Goal: Task Accomplishment & Management: Manage account settings

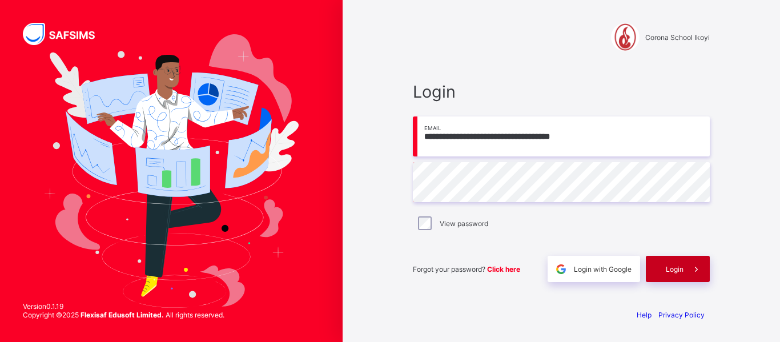
click at [663, 274] on div "Login" at bounding box center [678, 269] width 64 height 26
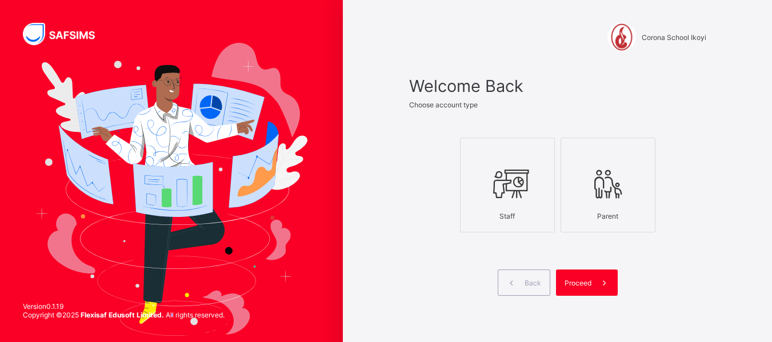
click at [520, 213] on div "Staff" at bounding box center [507, 216] width 82 height 20
click at [584, 273] on div "Proceed" at bounding box center [587, 283] width 62 height 26
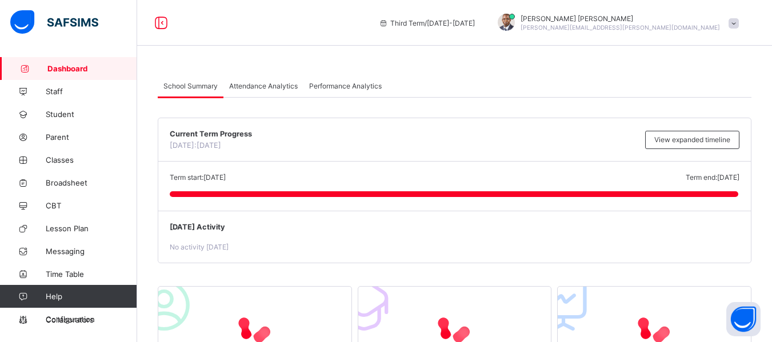
click at [507, 166] on div "Term start: [DATE] Term end: [DATE] [DATE]: [DATE]" at bounding box center [454, 186] width 593 height 49
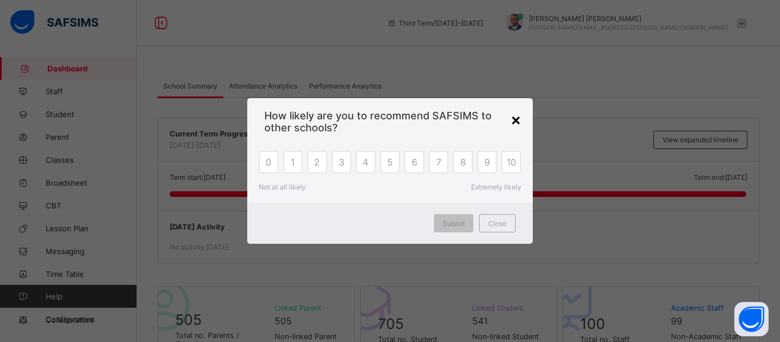
click at [514, 122] on div "×" at bounding box center [516, 119] width 11 height 19
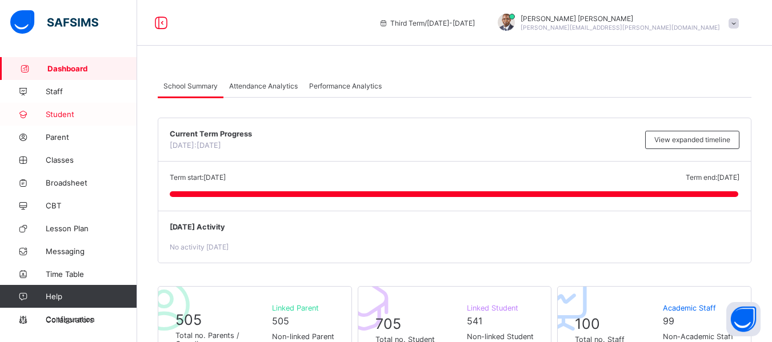
click at [73, 114] on span "Student" at bounding box center [91, 114] width 91 height 9
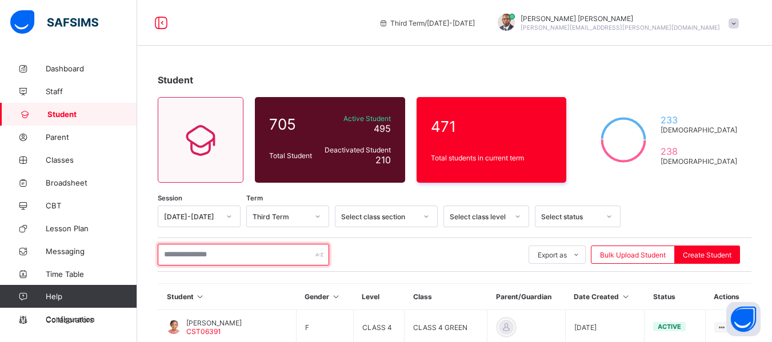
click at [253, 263] on input "text" at bounding box center [243, 255] width 171 height 22
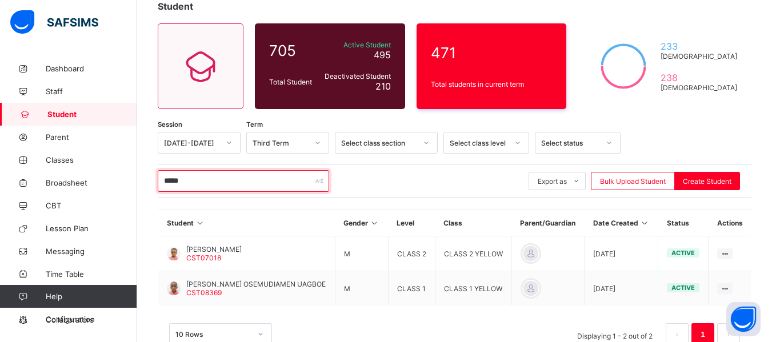
scroll to position [74, 0]
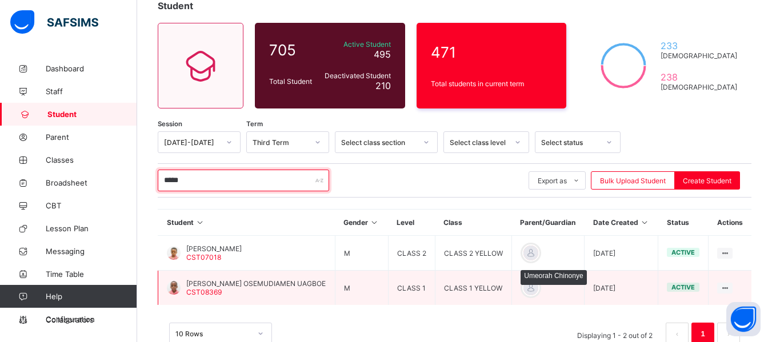
type input "*****"
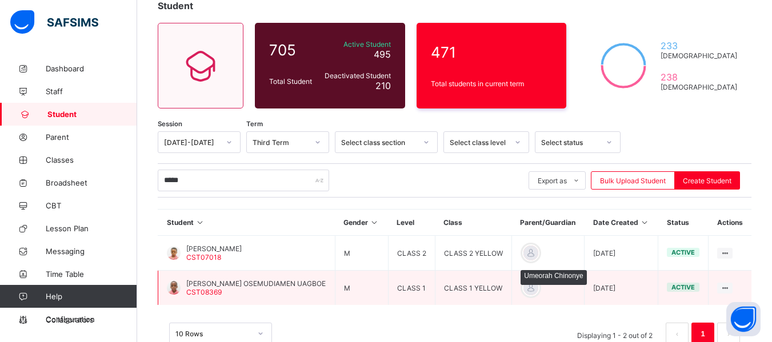
click at [523, 286] on div at bounding box center [530, 287] width 17 height 17
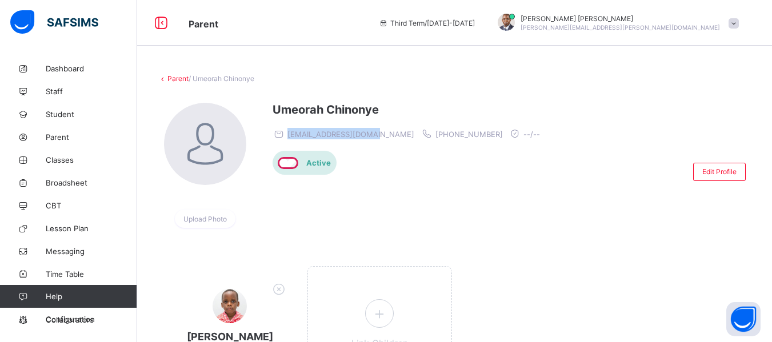
drag, startPoint x: 290, startPoint y: 136, endPoint x: 378, endPoint y: 132, distance: 88.1
click at [378, 132] on div "[EMAIL_ADDRESS][DOMAIN_NAME] [PHONE_NUMBER] --/--" at bounding box center [409, 133] width 273 height 11
copy span "[EMAIL_ADDRESS][DOMAIN_NAME]"
click at [551, 193] on div at bounding box center [619, 172] width 136 height 138
click at [713, 167] on div "Edit Profile" at bounding box center [719, 172] width 53 height 18
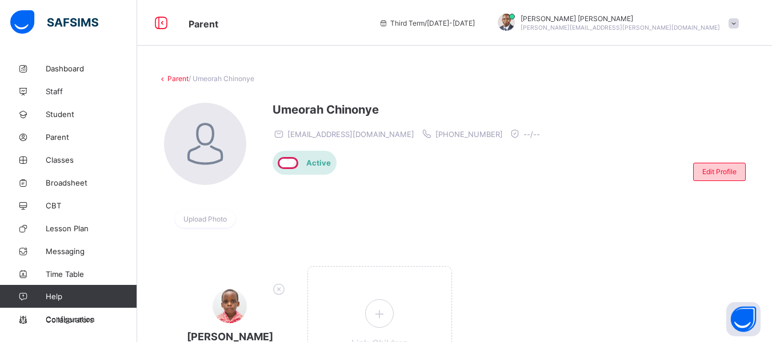
select select "**"
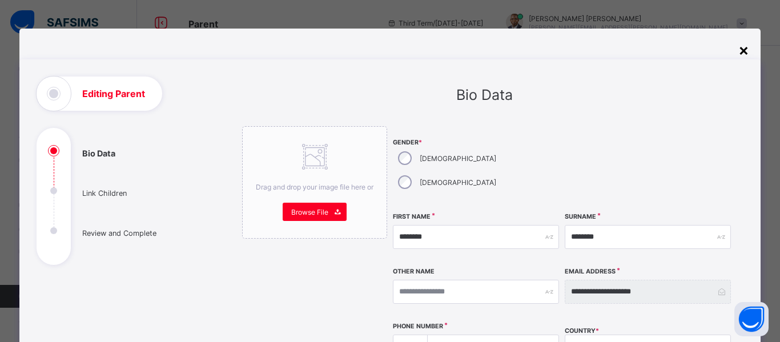
click at [740, 49] on div "×" at bounding box center [744, 49] width 11 height 19
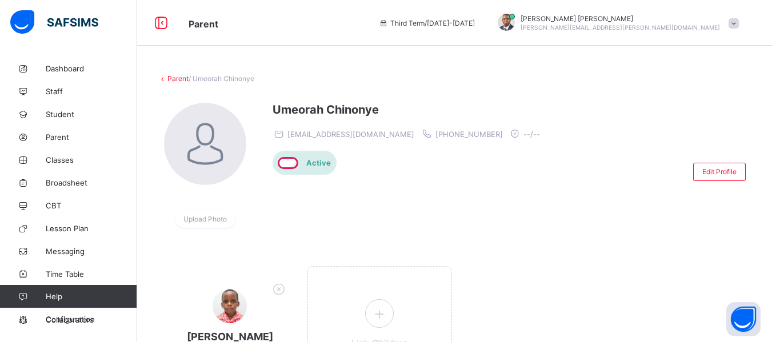
click at [285, 218] on div "[PERSON_NAME] [EMAIL_ADDRESS][DOMAIN_NAME] [PHONE_NUMBER] --/-- Active" at bounding box center [409, 172] width 273 height 138
drag, startPoint x: 475, startPoint y: 106, endPoint x: 443, endPoint y: 89, distance: 36.3
click at [443, 89] on div "Parent / Umeorah Chinonye Upload Photo [PERSON_NAME] [EMAIL_ADDRESS][DOMAIN_NAM…" at bounding box center [454, 261] width 635 height 408
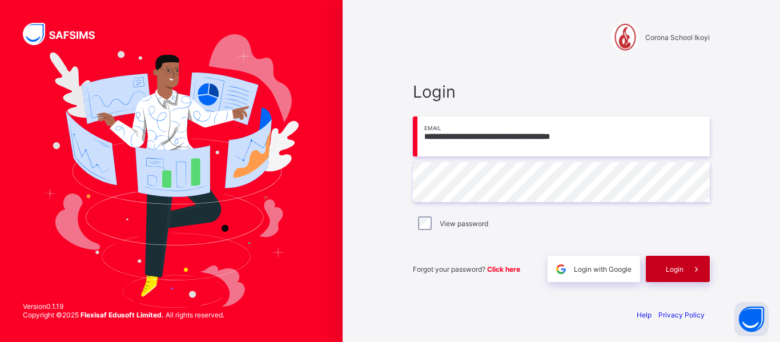
click at [667, 271] on span "Login" at bounding box center [675, 269] width 18 height 9
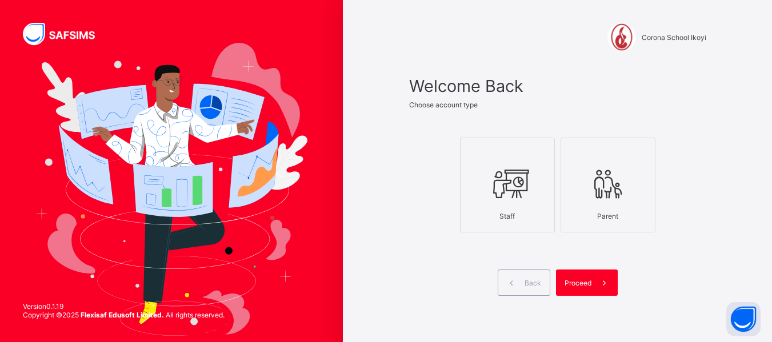
click at [503, 197] on icon at bounding box center [507, 184] width 40 height 34
click at [588, 278] on div "Proceed" at bounding box center [587, 283] width 62 height 26
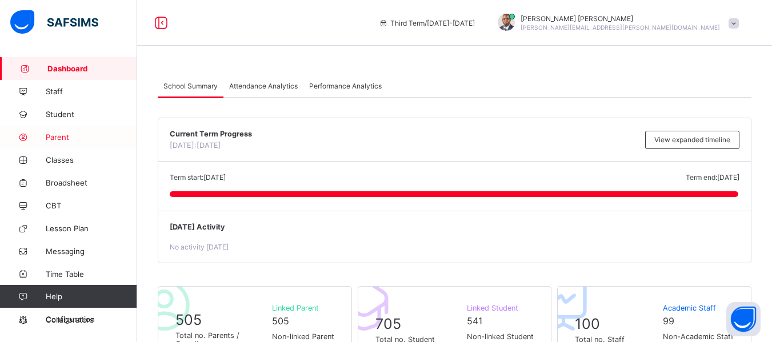
click at [59, 131] on link "Parent" at bounding box center [68, 137] width 137 height 23
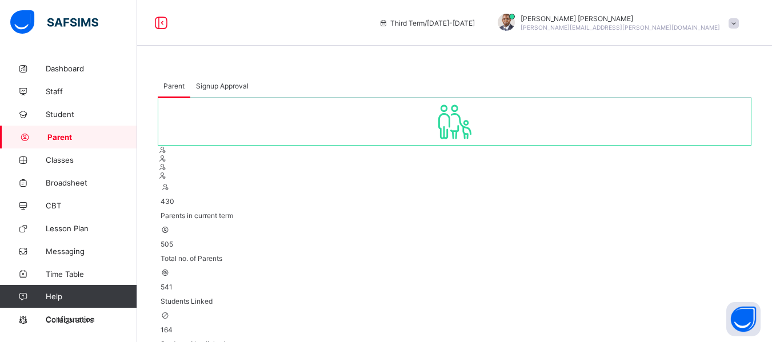
type input "******"
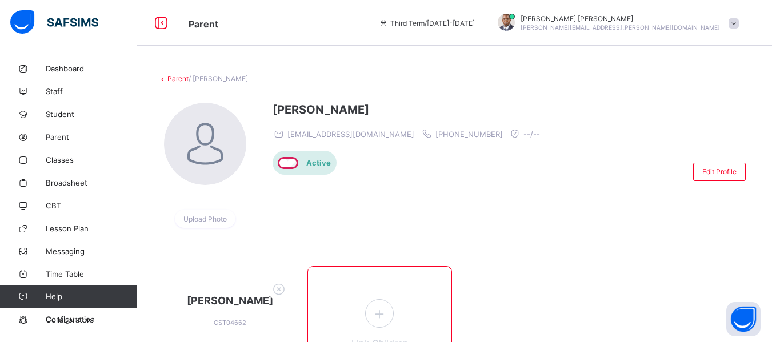
click at [381, 318] on icon at bounding box center [379, 314] width 21 height 18
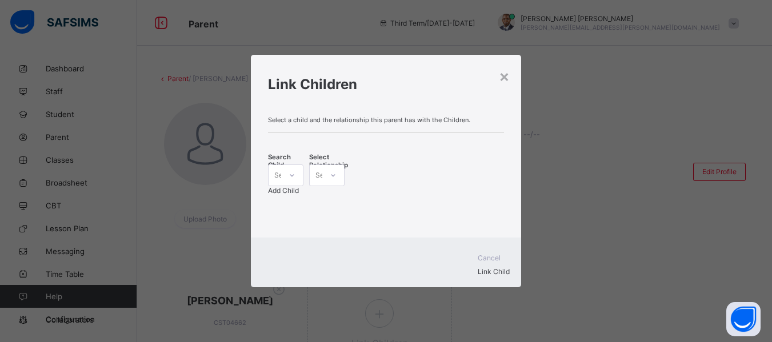
click at [281, 178] on div "Select..." at bounding box center [275, 175] width 13 height 16
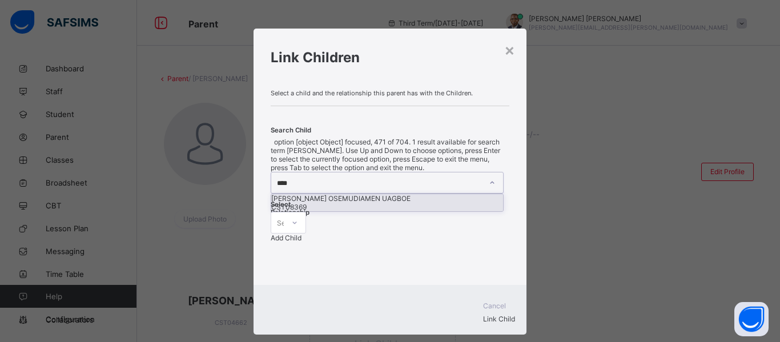
type input "*****"
click at [319, 203] on div "[PERSON_NAME] OSEMUDIAMEN UAGBOE" at bounding box center [387, 198] width 232 height 9
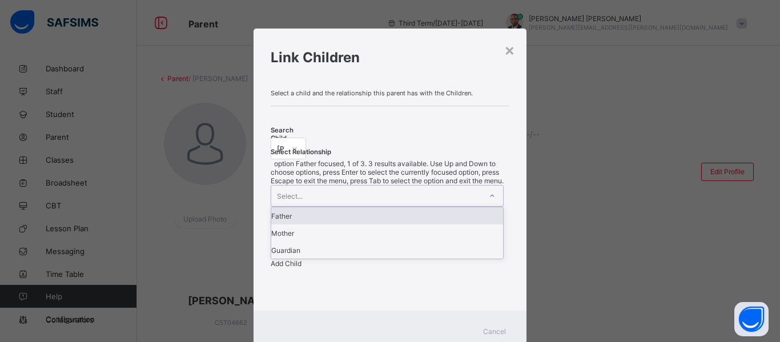
click at [393, 186] on div "Select..." at bounding box center [376, 196] width 210 height 21
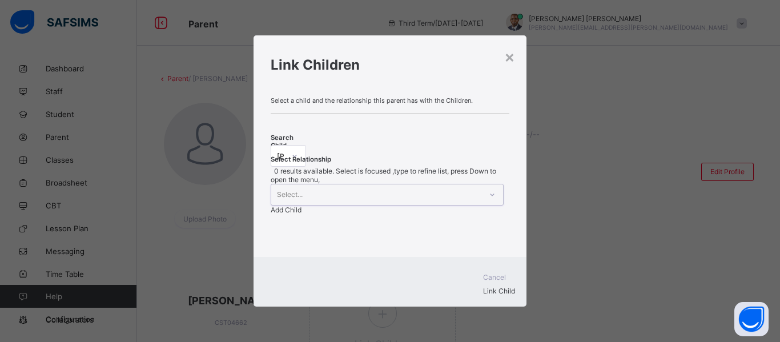
click at [393, 185] on div "Select..." at bounding box center [376, 195] width 210 height 21
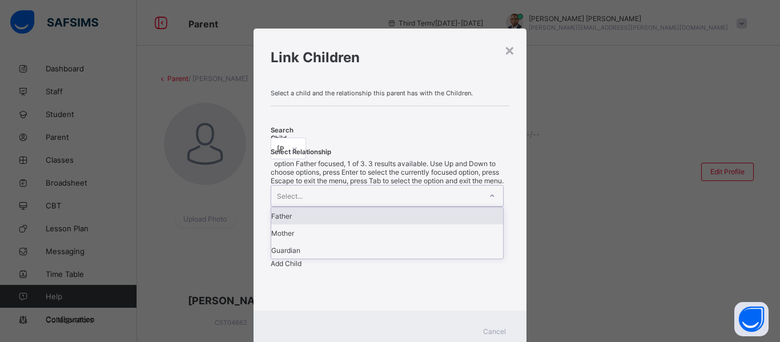
click at [393, 186] on div "Select..." at bounding box center [376, 196] width 210 height 21
click at [393, 207] on div "Father" at bounding box center [387, 215] width 232 height 17
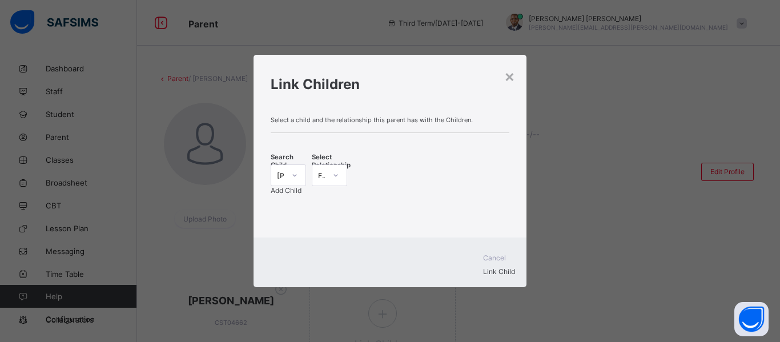
click at [302, 186] on span "Add Child" at bounding box center [286, 190] width 31 height 9
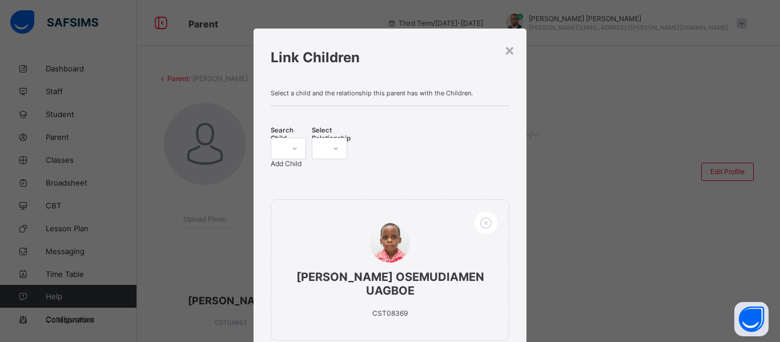
click at [514, 261] on div "Select a child and the relationship this parent has with the Children. Search C…" at bounding box center [390, 222] width 273 height 283
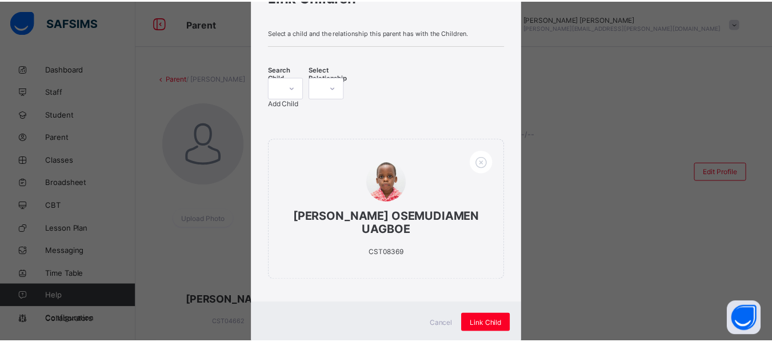
scroll to position [59, 0]
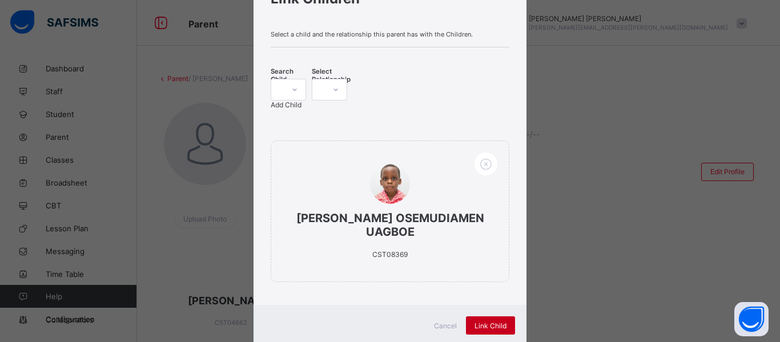
click at [491, 322] on span "Link Child" at bounding box center [491, 326] width 32 height 9
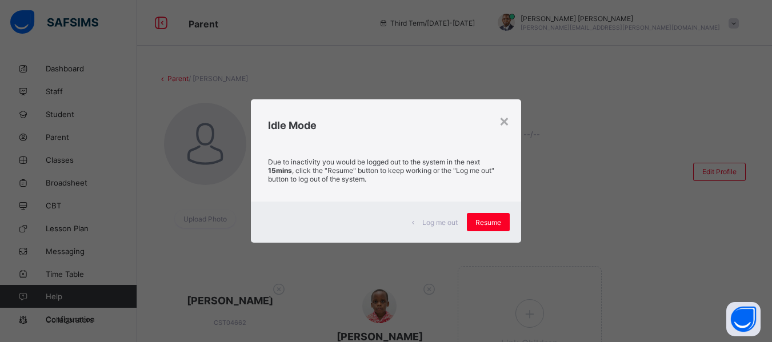
click at [282, 331] on div "× Idle Mode Due to inactivity you would be logged out to the system in the next…" at bounding box center [386, 171] width 772 height 342
click at [490, 215] on div "Resume" at bounding box center [488, 222] width 43 height 18
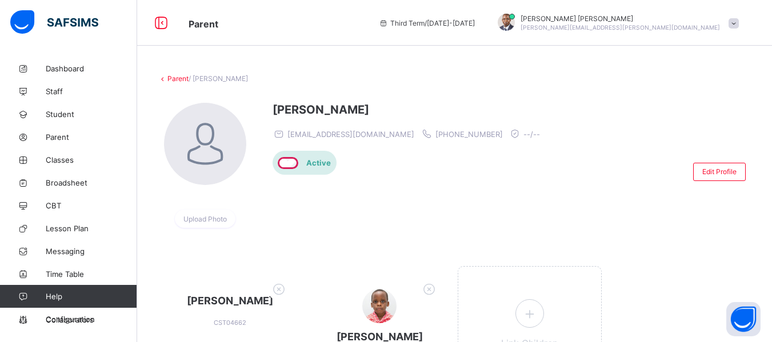
click at [311, 189] on div "[PERSON_NAME] [PERSON_NAME][EMAIL_ADDRESS][DOMAIN_NAME] [PHONE_NUMBER] --/-- Ac…" at bounding box center [409, 172] width 273 height 138
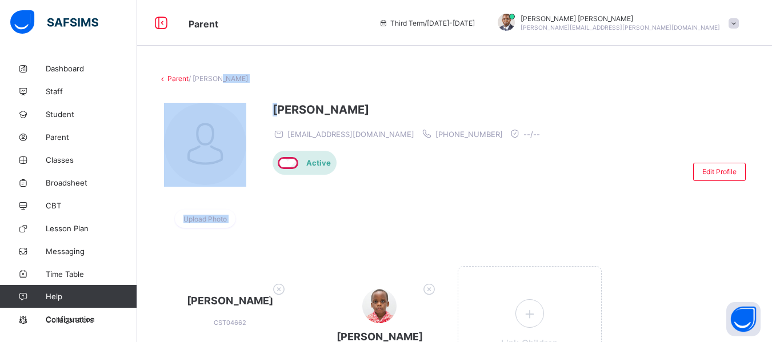
drag, startPoint x: 283, startPoint y: 101, endPoint x: 215, endPoint y: 61, distance: 78.1
click at [215, 61] on div "Parent / [PERSON_NAME] Upload Photo [PERSON_NAME] [PERSON_NAME][EMAIL_ADDRESS][…" at bounding box center [454, 256] width 635 height 398
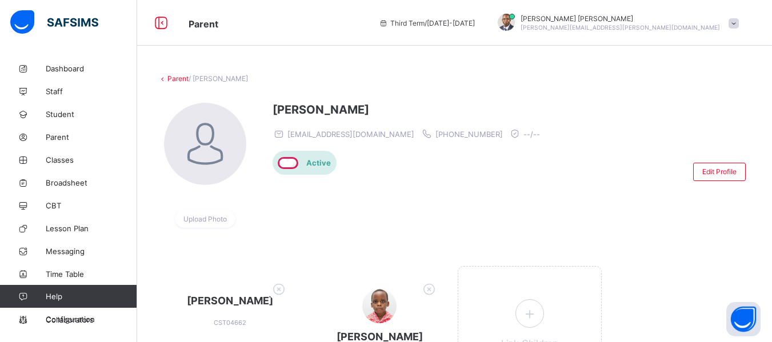
click at [182, 43] on div "Parent Third Term / [DATE]-[DATE] [PERSON_NAME] Michael [EMAIL_ADDRESS][PERSON_…" at bounding box center [386, 23] width 772 height 46
